Goal: Task Accomplishment & Management: Use online tool/utility

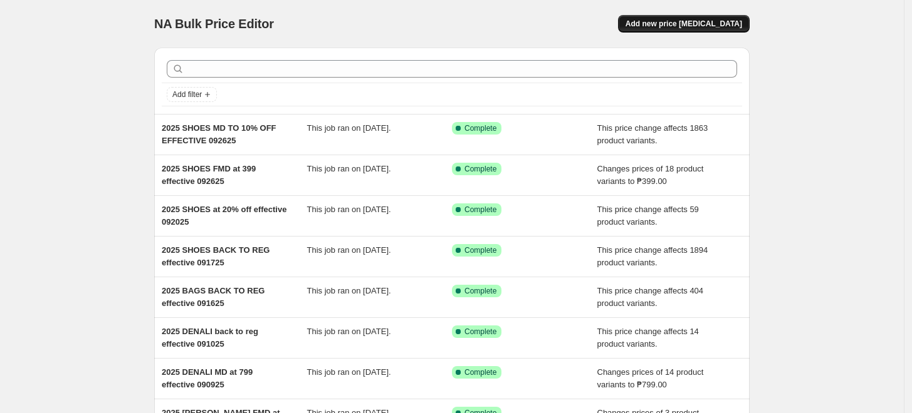
click at [681, 24] on span "Add new price [MEDICAL_DATA]" at bounding box center [683, 24] width 117 height 10
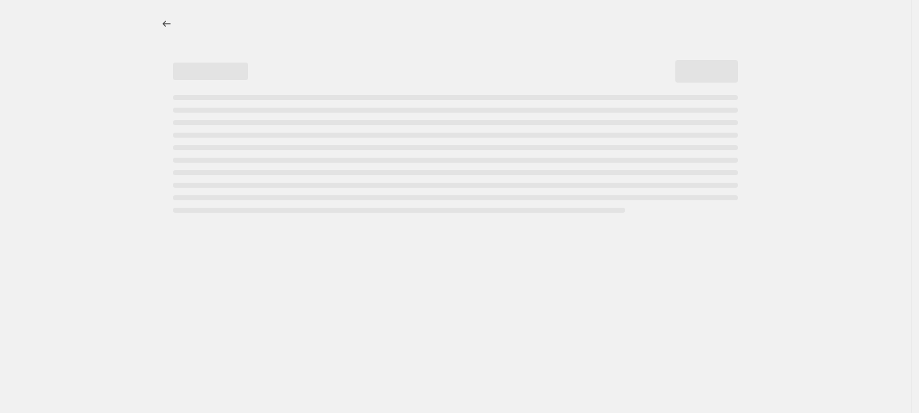
select select "percentage"
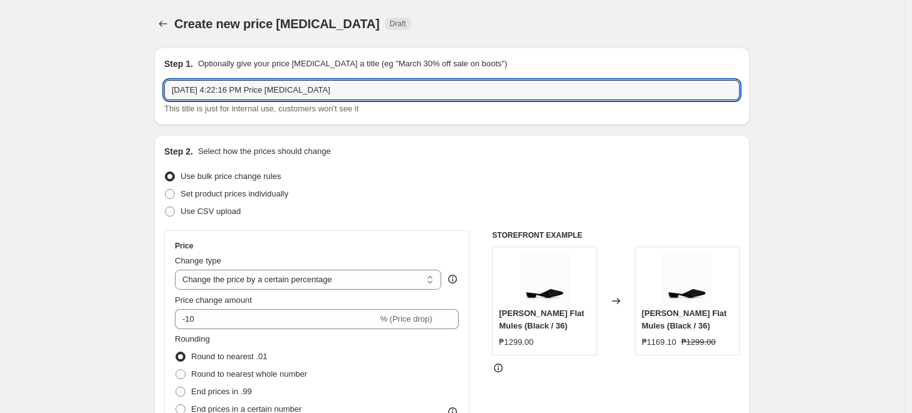
drag, startPoint x: 336, startPoint y: 90, endPoint x: 117, endPoint y: 94, distance: 219.3
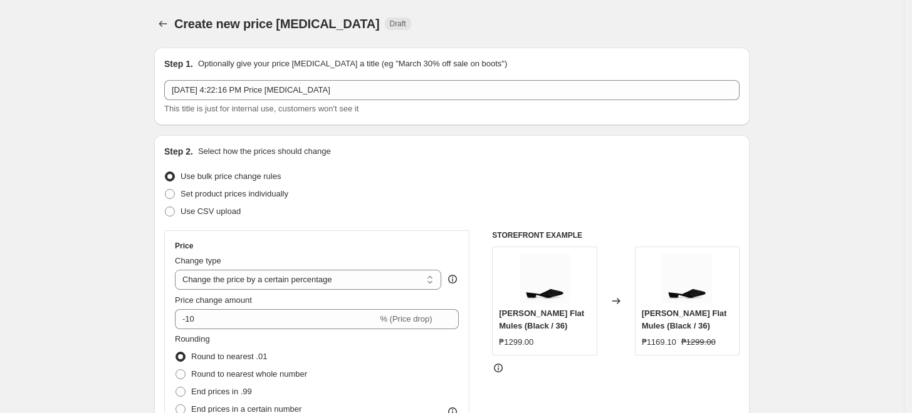
click at [266, 100] on div "Oct 1, 2025, 4:22:16 PM Price change job This title is just for internal use, c…" at bounding box center [451, 97] width 575 height 35
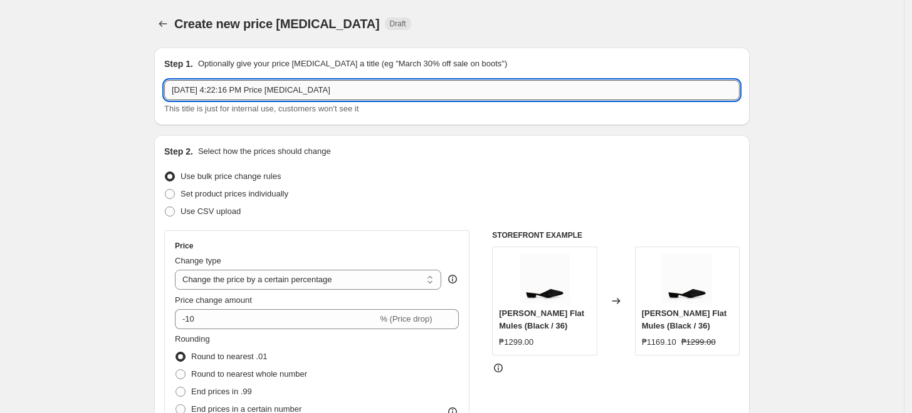
click at [264, 85] on input "Oct 1, 2025, 4:22:16 PM Price change job" at bounding box center [451, 90] width 575 height 20
click at [251, 87] on input "2025 SHOES FMD at 799 effective 043025" at bounding box center [451, 90] width 575 height 20
click at [345, 93] on input "2025 SHOES FMD at 999 effective 043025" at bounding box center [451, 90] width 575 height 20
type input "2025 SHOES FMD at 999 effective 100125"
click at [531, 11] on div "Create new price change job. This page is ready Create new price change job Dra…" at bounding box center [451, 24] width 595 height 48
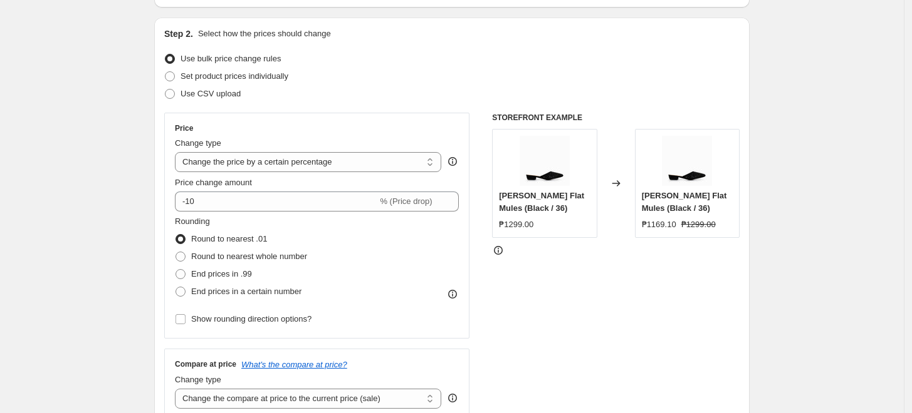
scroll to position [139, 0]
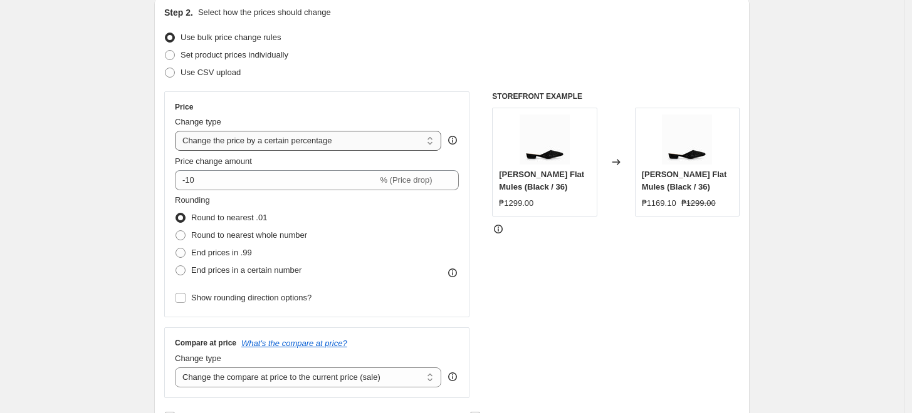
click at [232, 137] on select "Change the price to a certain amount Change the price by a certain amount Chang…" at bounding box center [308, 141] width 266 height 20
select select "bcap"
click at [178, 131] on select "Change the price to a certain amount Change the price by a certain amount Chang…" at bounding box center [308, 141] width 266 height 20
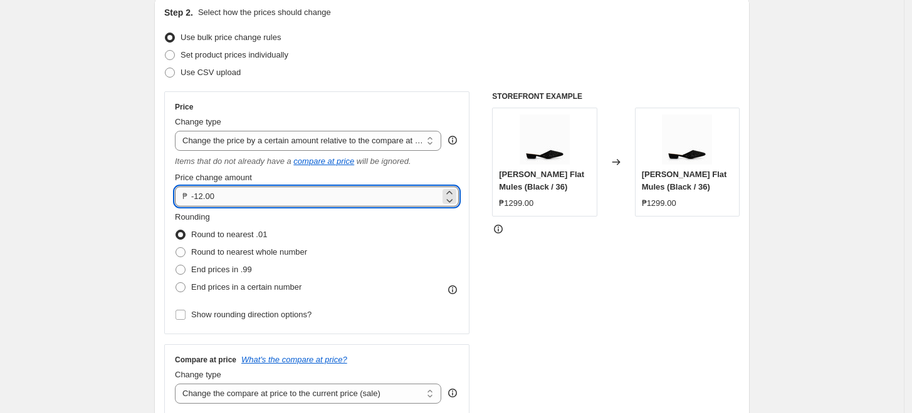
drag, startPoint x: 206, startPoint y: 197, endPoint x: 199, endPoint y: 195, distance: 7.6
click at [199, 195] on input "-12.00" at bounding box center [315, 197] width 249 height 20
type input "-300.00"
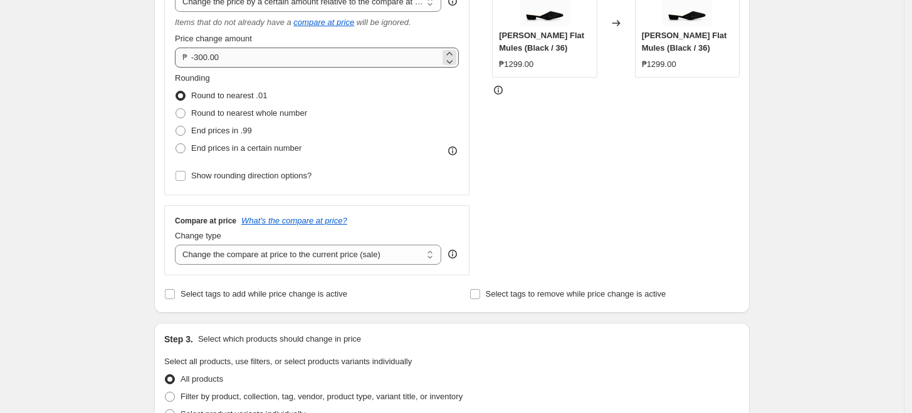
scroll to position [209, 0]
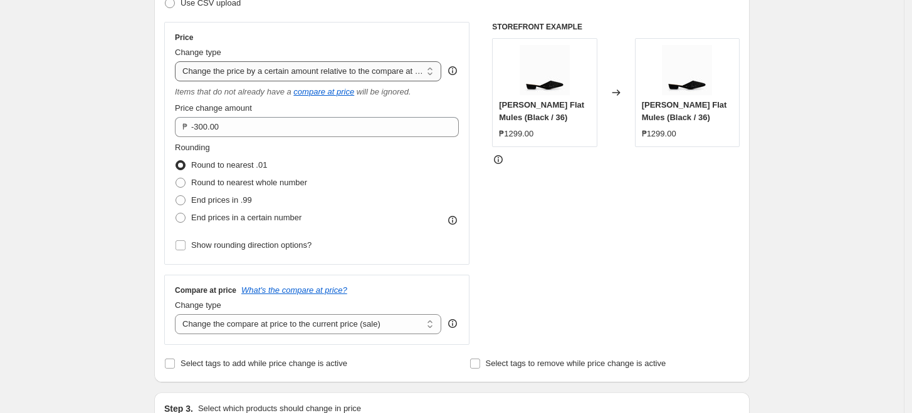
click at [281, 71] on select "Change the price to a certain amount Change the price by a certain amount Chang…" at bounding box center [308, 71] width 266 height 20
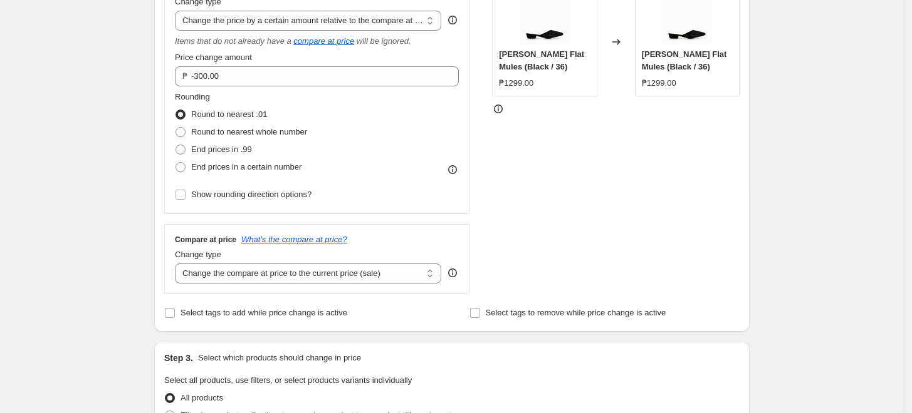
scroll to position [278, 0]
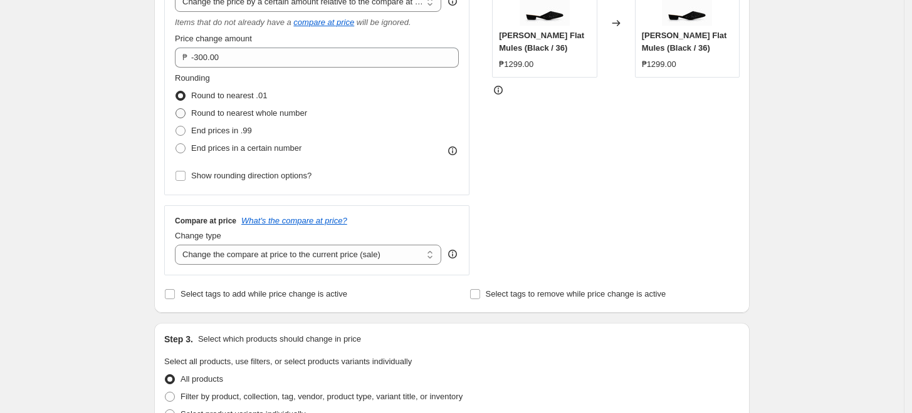
click at [256, 113] on span "Round to nearest whole number" at bounding box center [249, 112] width 116 height 9
click at [176, 109] on input "Round to nearest whole number" at bounding box center [175, 108] width 1 height 1
radio input "true"
click at [219, 172] on span "Show rounding direction options?" at bounding box center [251, 175] width 120 height 9
click at [185, 172] on input "Show rounding direction options?" at bounding box center [180, 176] width 10 height 10
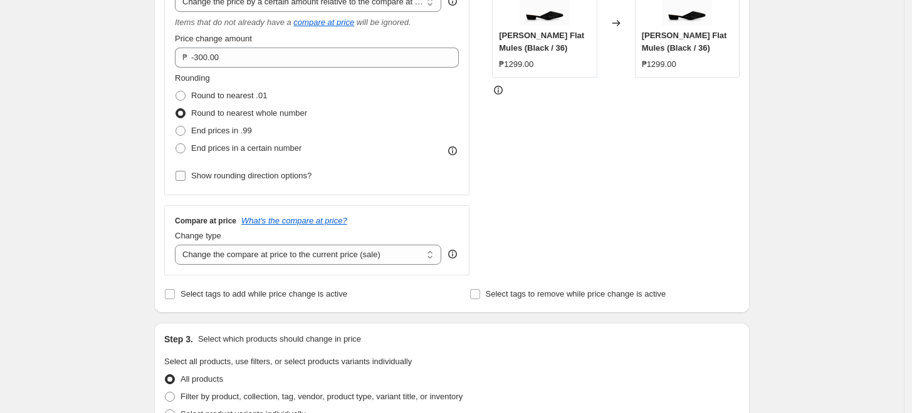
checkbox input "true"
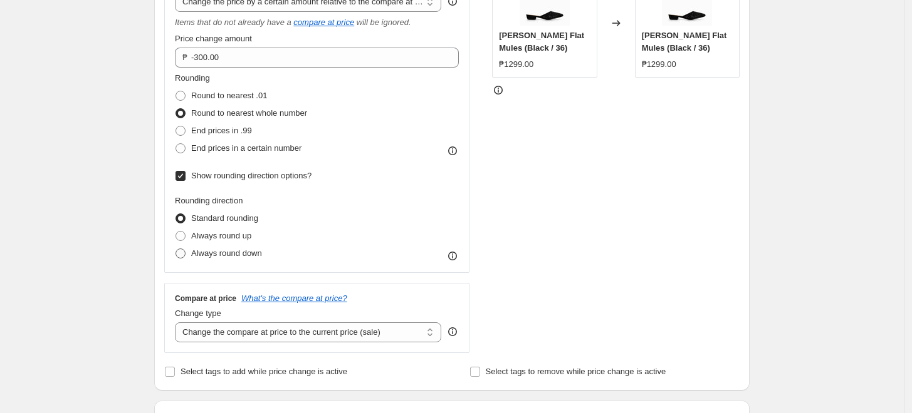
drag, startPoint x: 202, startPoint y: 254, endPoint x: 209, endPoint y: 249, distance: 9.0
click at [202, 254] on span "Always round down" at bounding box center [226, 253] width 71 height 9
click at [176, 249] on input "Always round down" at bounding box center [175, 249] width 1 height 1
radio input "true"
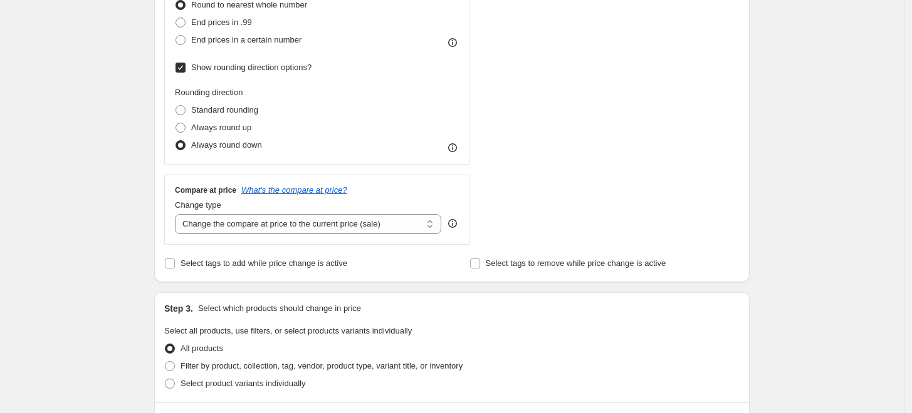
scroll to position [417, 0]
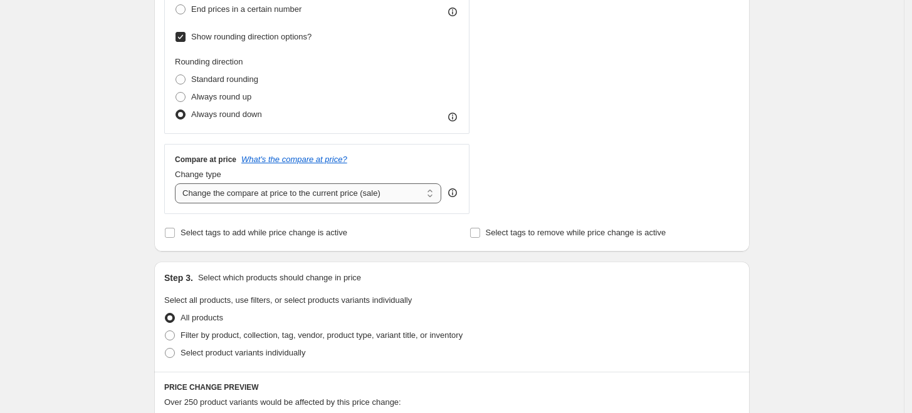
click at [258, 191] on select "Change the compare at price to the current price (sale) Change the compare at p…" at bounding box center [308, 194] width 266 height 20
select select "no_change"
click at [178, 184] on select "Change the compare at price to the current price (sale) Change the compare at p…" at bounding box center [308, 194] width 266 height 20
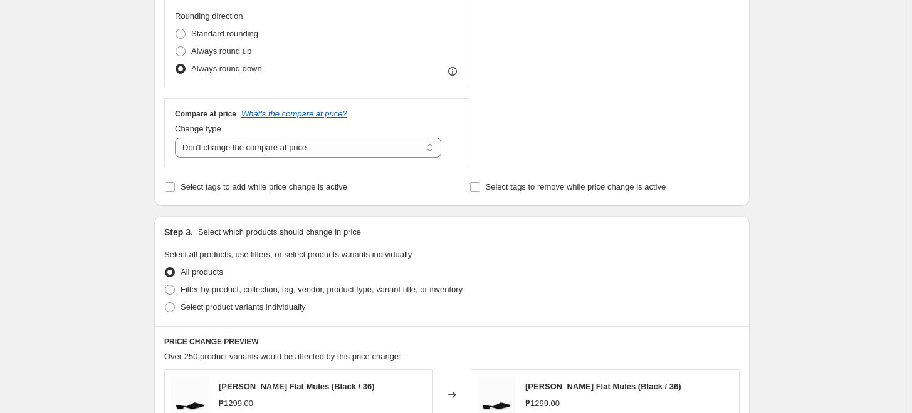
scroll to position [556, 0]
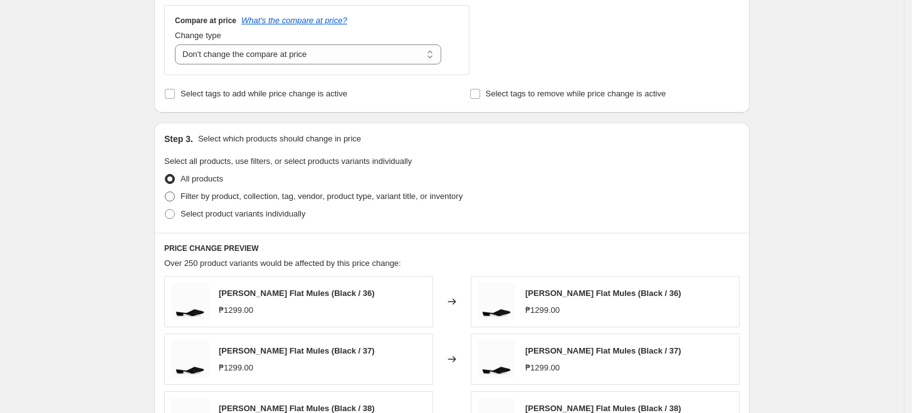
click at [256, 200] on span "Filter by product, collection, tag, vendor, product type, variant title, or inv…" at bounding box center [321, 196] width 282 height 9
click at [165, 192] on input "Filter by product, collection, tag, vendor, product type, variant title, or inv…" at bounding box center [165, 192] width 1 height 1
radio input "true"
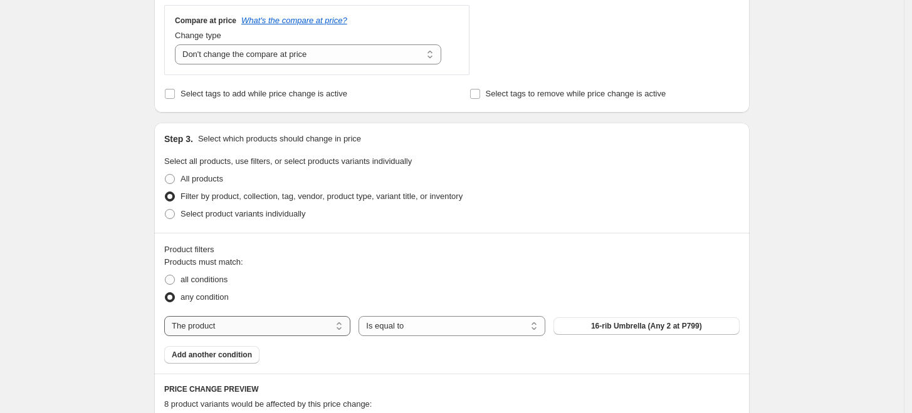
click at [244, 328] on select "The product The product's collection The product's tag The product's vendor The…" at bounding box center [257, 326] width 186 height 20
select select "tag"
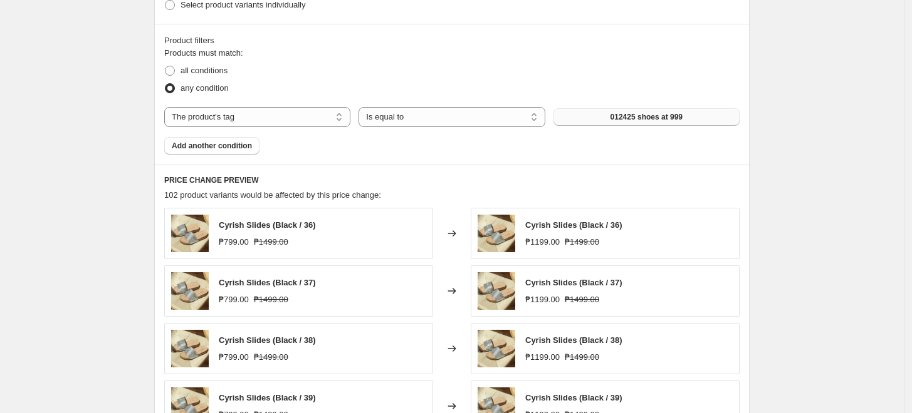
click at [614, 123] on button "012425 shoes at 999" at bounding box center [646, 117] width 186 height 18
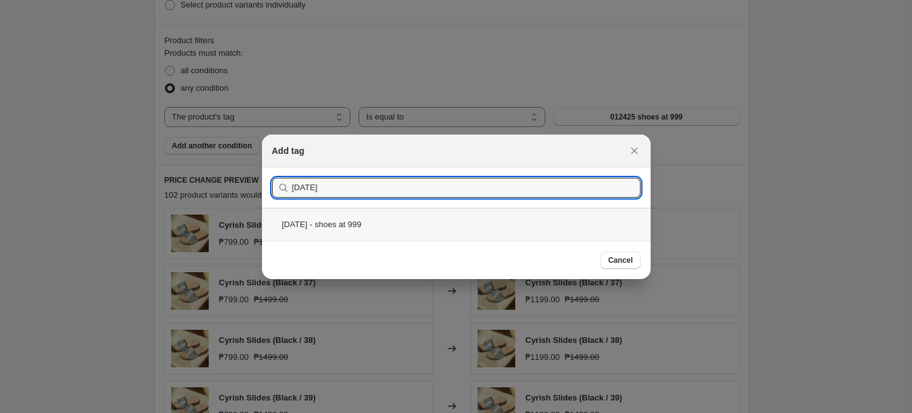
type input "2025 oct"
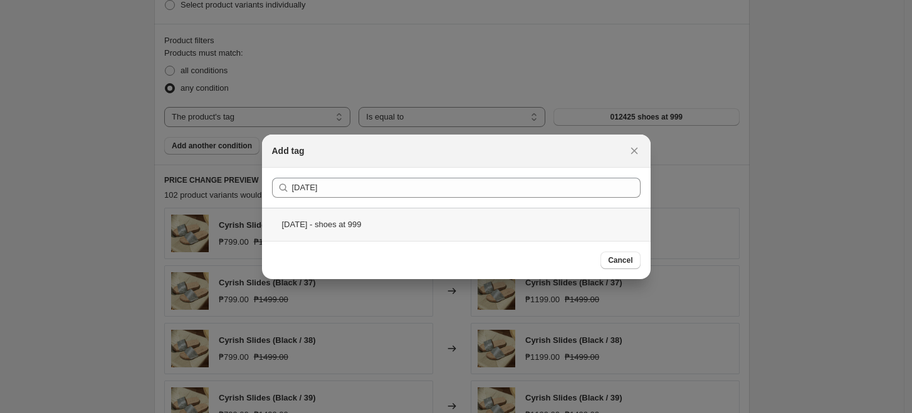
click at [395, 224] on div "2025 OCT 1 - shoes at 999" at bounding box center [456, 224] width 388 height 33
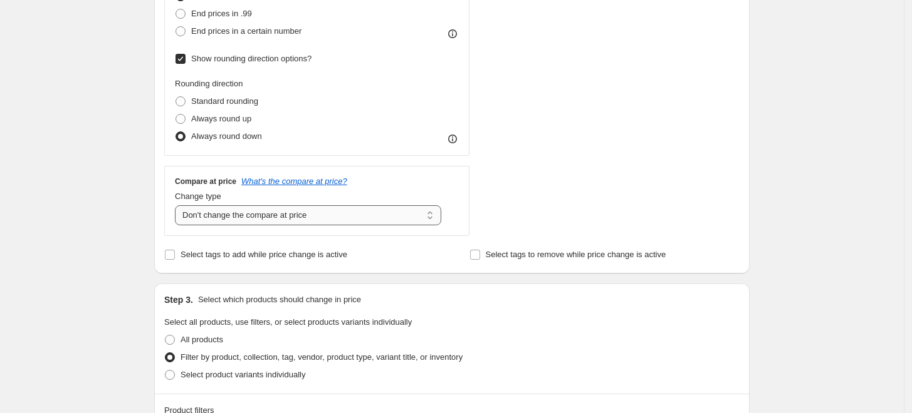
scroll to position [139, 0]
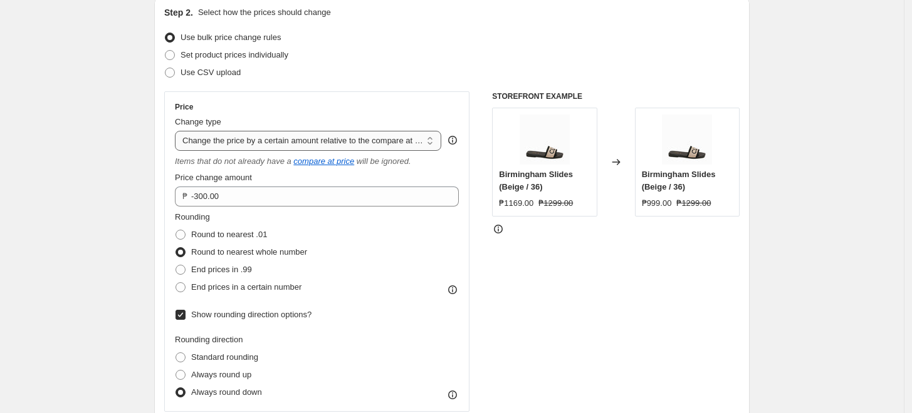
click at [307, 137] on select "Change the price to a certain amount Change the price by a certain amount Chang…" at bounding box center [308, 141] width 266 height 20
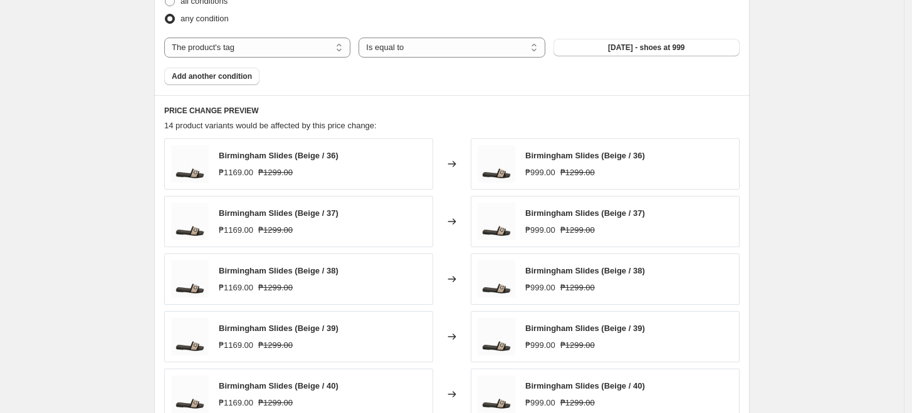
scroll to position [905, 0]
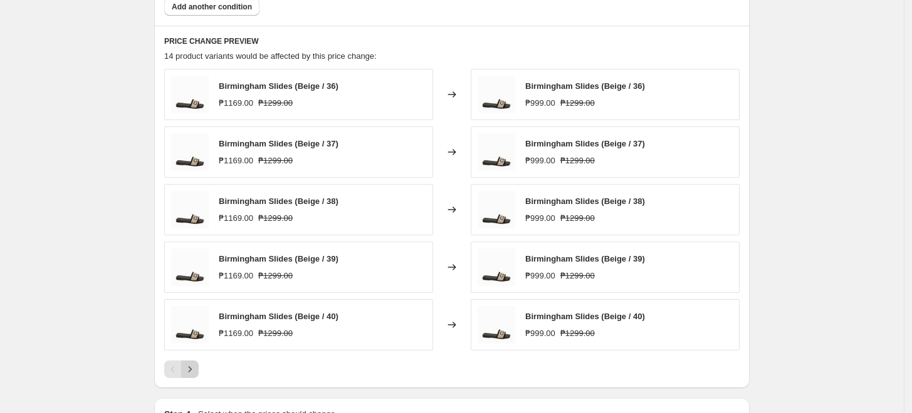
click at [199, 373] on button "Next" at bounding box center [190, 370] width 18 height 18
click at [192, 370] on icon "Next" at bounding box center [190, 369] width 13 height 13
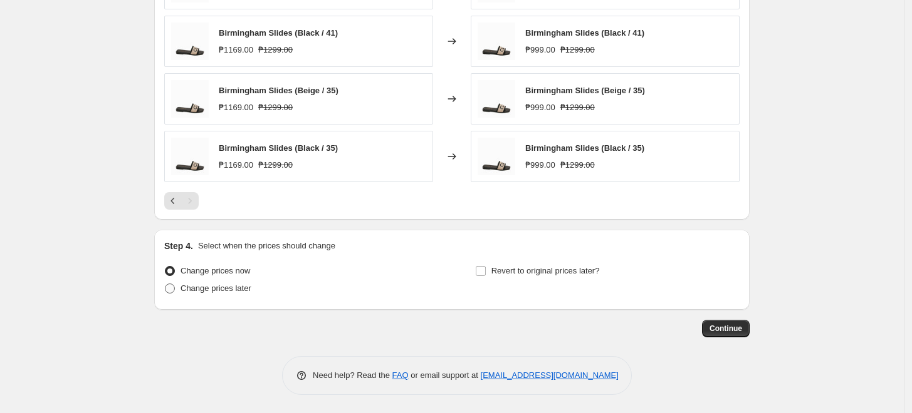
scroll to position [1016, 0]
click at [227, 288] on span "Change prices later" at bounding box center [215, 287] width 71 height 9
click at [165, 284] on input "Change prices later" at bounding box center [165, 283] width 1 height 1
radio input "true"
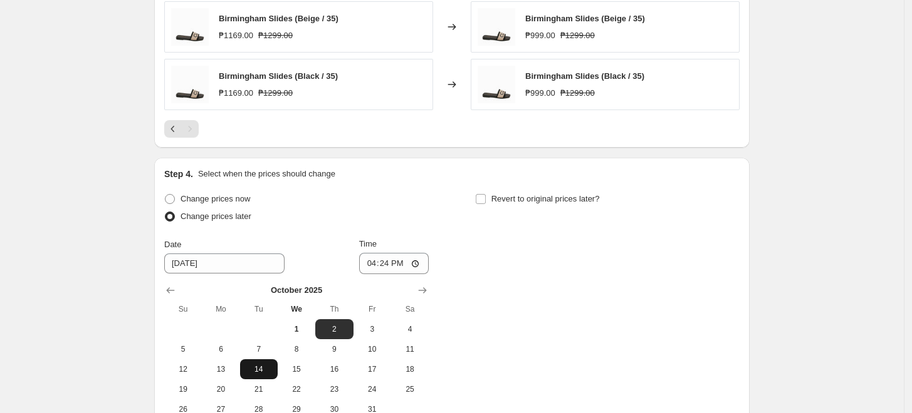
scroll to position [1155, 0]
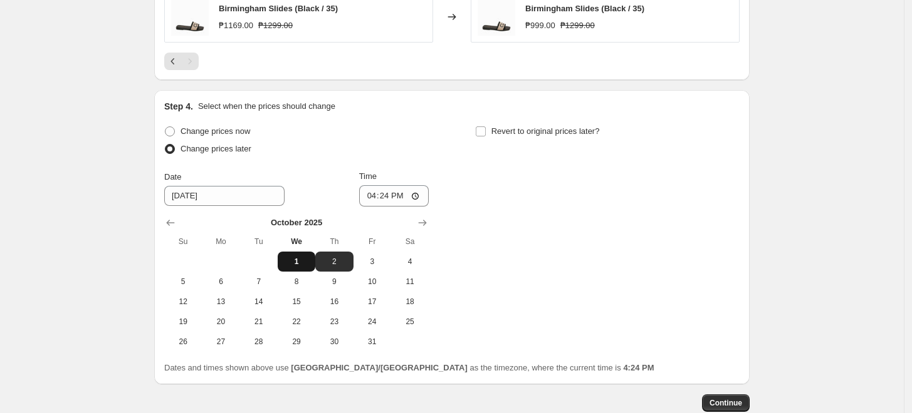
click at [305, 253] on button "1" at bounding box center [297, 262] width 38 height 20
type input "10/1/2025"
click at [375, 192] on input "16:24" at bounding box center [394, 195] width 70 height 21
type input "17:00"
click at [455, 234] on div "Change prices now Change prices later Date 10/1/2025 Time 17:00 October 2025 Su…" at bounding box center [451, 237] width 575 height 229
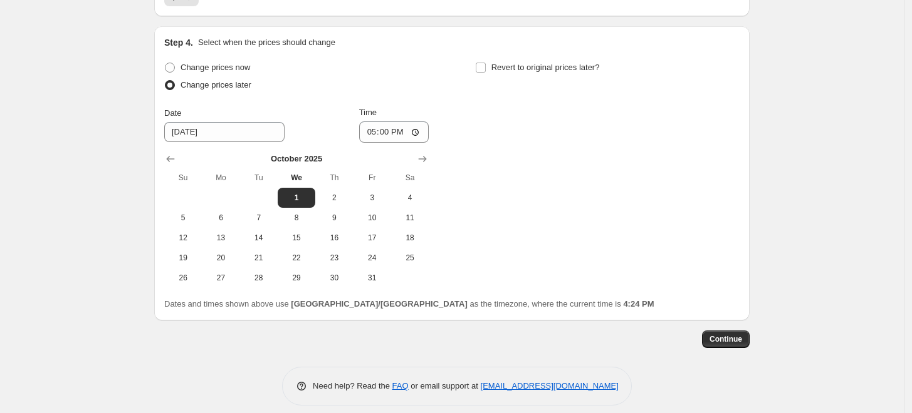
scroll to position [1230, 0]
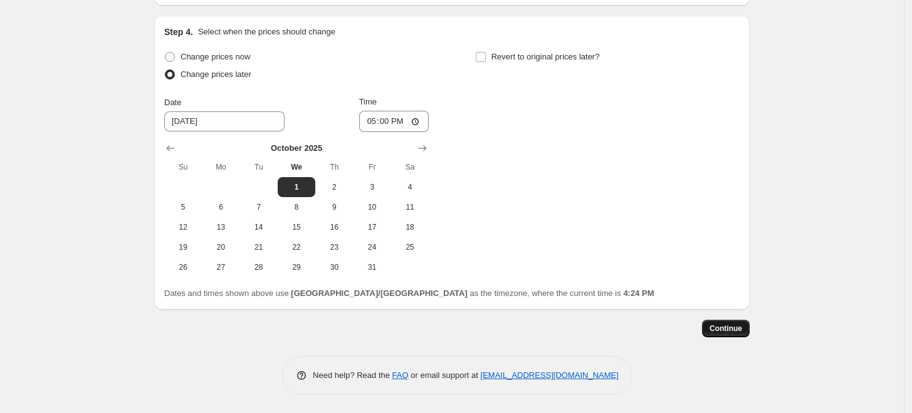
click at [723, 329] on span "Continue" at bounding box center [725, 329] width 33 height 10
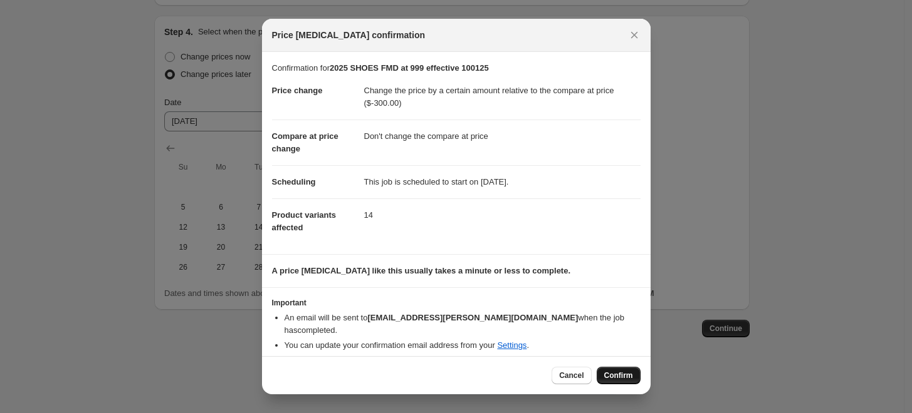
click at [612, 371] on span "Confirm" at bounding box center [618, 376] width 29 height 10
